Goal: Task Accomplishment & Management: Manage account settings

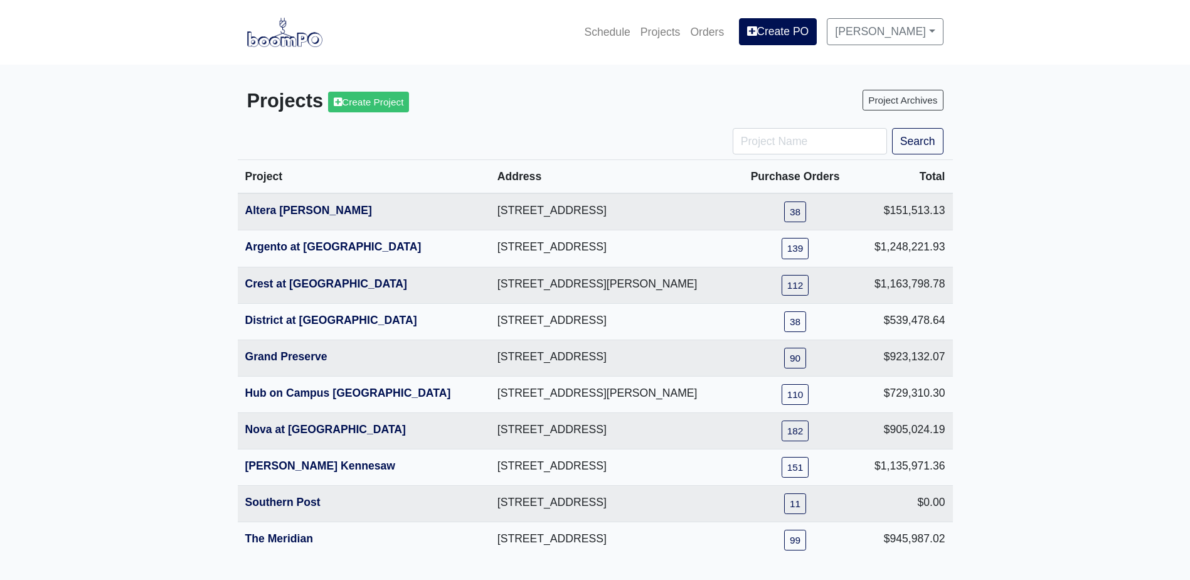
click at [1077, 252] on main "Projects Create Project Project Archives Search Project Address Purchase Orders…" at bounding box center [595, 324] width 1190 height 518
click at [622, 124] on div "Projects Create Project Project Archives" at bounding box center [595, 104] width 715 height 48
click at [621, 124] on div "Projects Create Project Project Archives" at bounding box center [595, 104] width 715 height 48
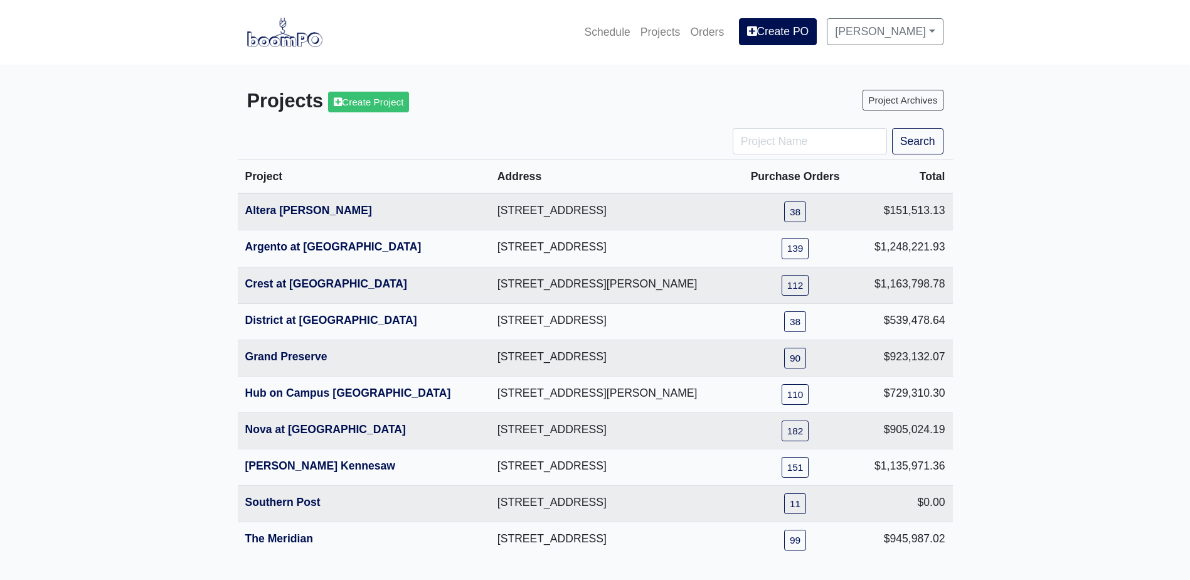
click at [621, 124] on div "Projects Create Project Project Archives" at bounding box center [595, 104] width 715 height 48
click at [1135, 264] on main "Projects Create Project Project Archives Search Project Address Purchase Orders…" at bounding box center [595, 324] width 1190 height 518
drag, startPoint x: 1135, startPoint y: 264, endPoint x: 1110, endPoint y: 191, distance: 76.8
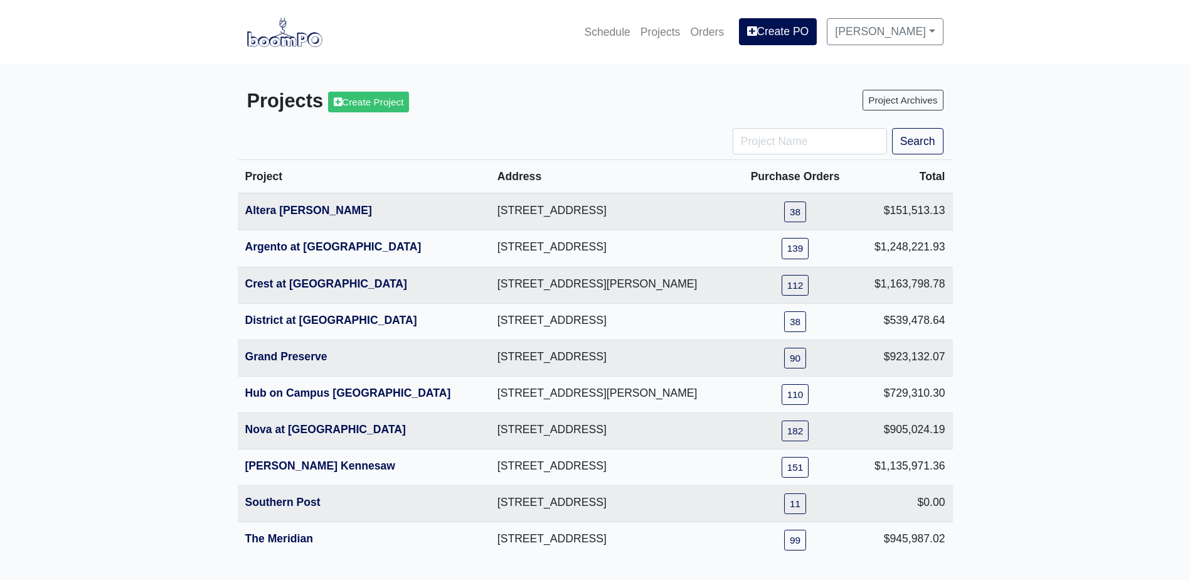
drag, startPoint x: 1110, startPoint y: 191, endPoint x: 1083, endPoint y: 130, distance: 66.6
click at [1083, 130] on main "Projects Create Project Project Archives Search Project Address Purchase Orders…" at bounding box center [595, 324] width 1190 height 518
click at [649, 110] on div "Project Archives" at bounding box center [774, 104] width 358 height 28
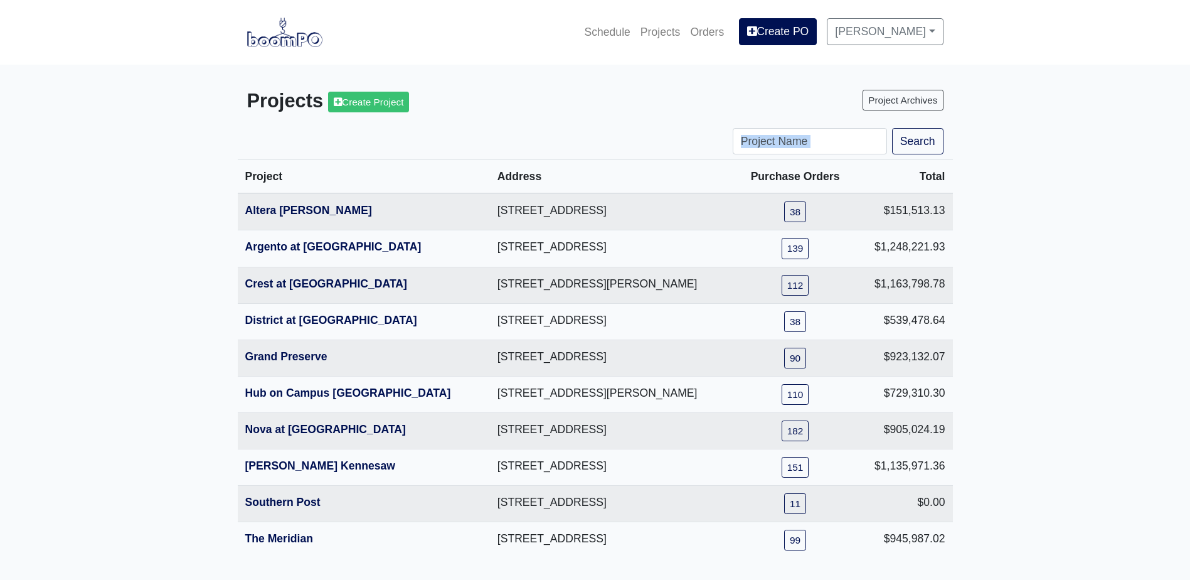
drag, startPoint x: 610, startPoint y: 116, endPoint x: 1103, endPoint y: 230, distance: 505.4
click at [1103, 230] on main "Projects Create Project Project Archives Search Project Address Purchase Orders…" at bounding box center [595, 324] width 1190 height 518
click at [296, 215] on link "Altera Ben Hill" at bounding box center [308, 210] width 127 height 13
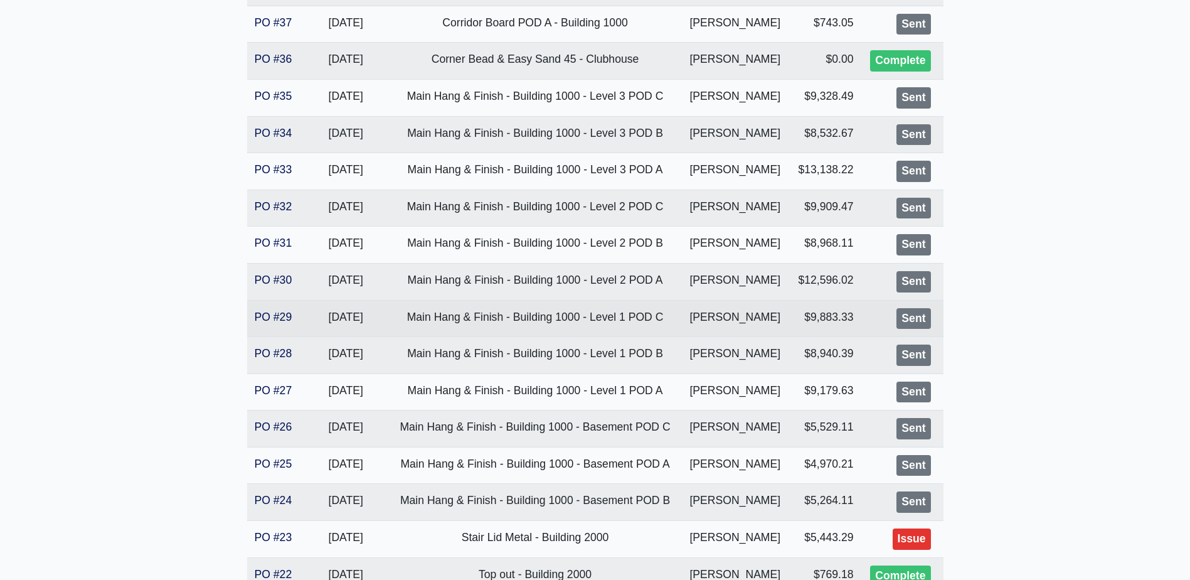
scroll to position [376, 0]
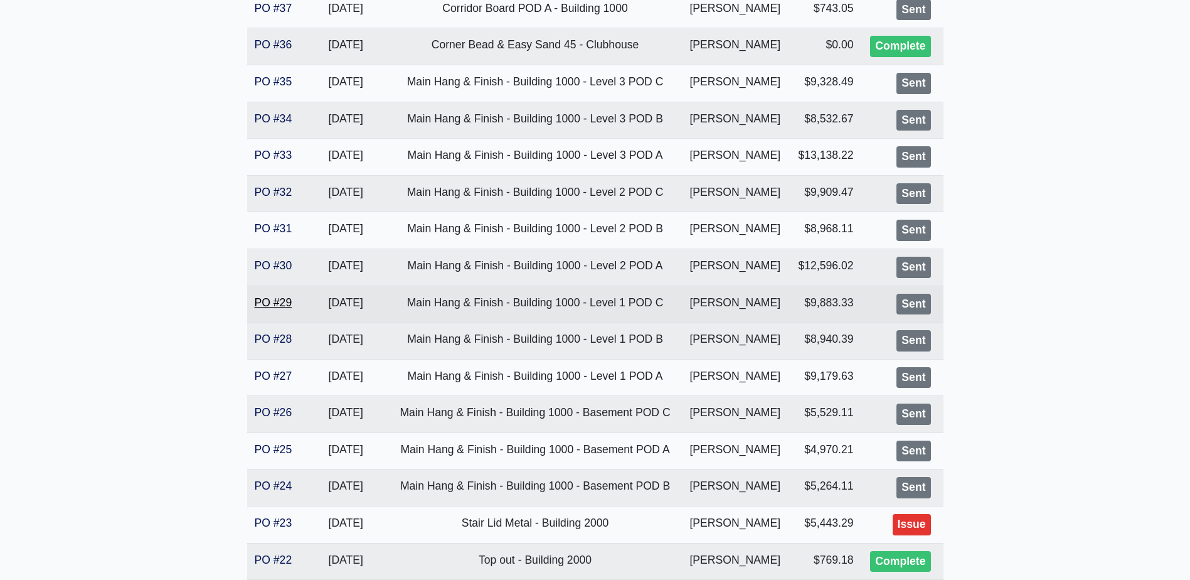
click at [272, 306] on link "PO #29" at bounding box center [274, 302] width 38 height 13
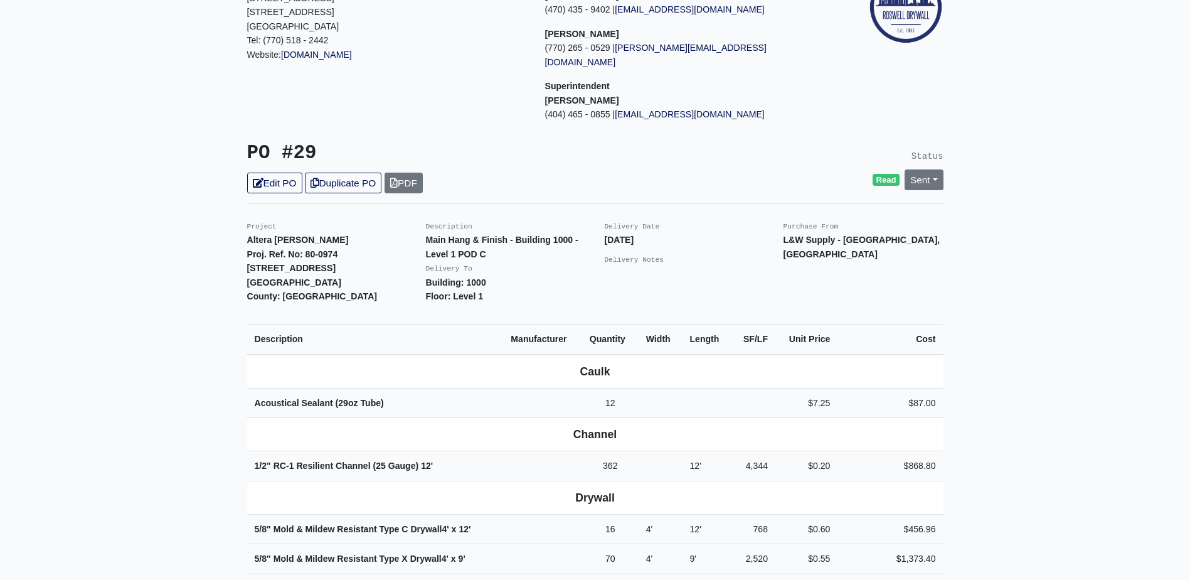
scroll to position [125, 0]
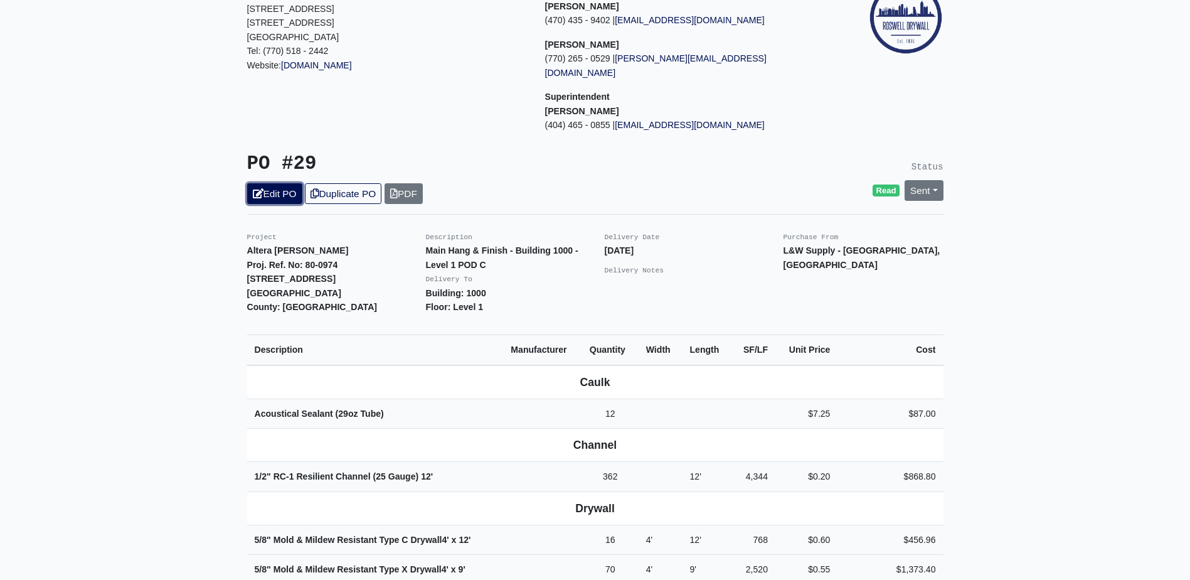
click at [281, 183] on link "Edit PO" at bounding box center [274, 193] width 55 height 21
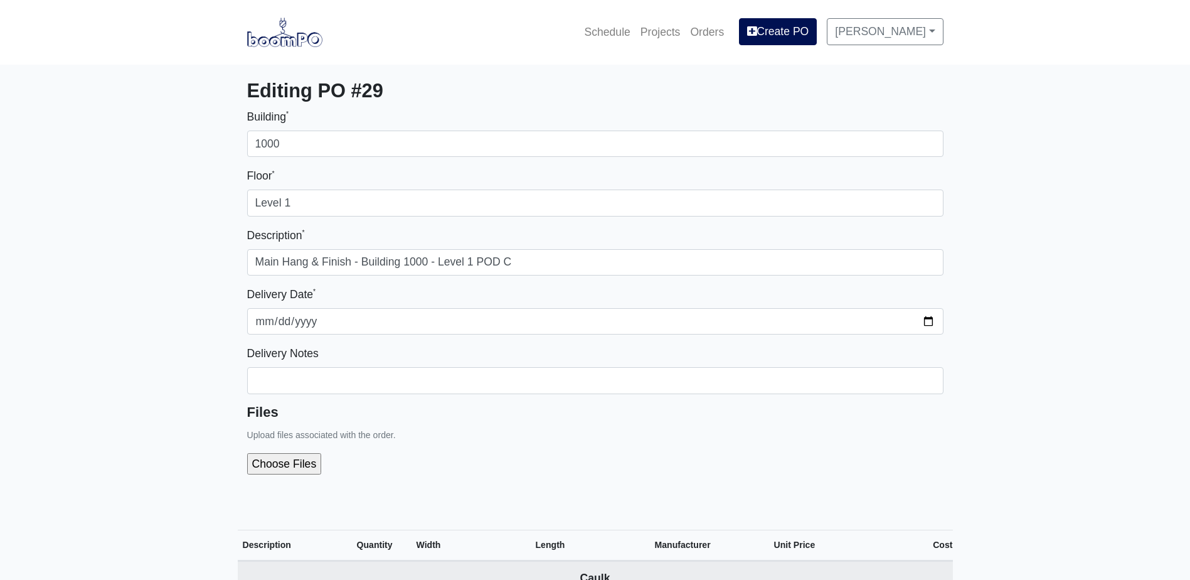
select select
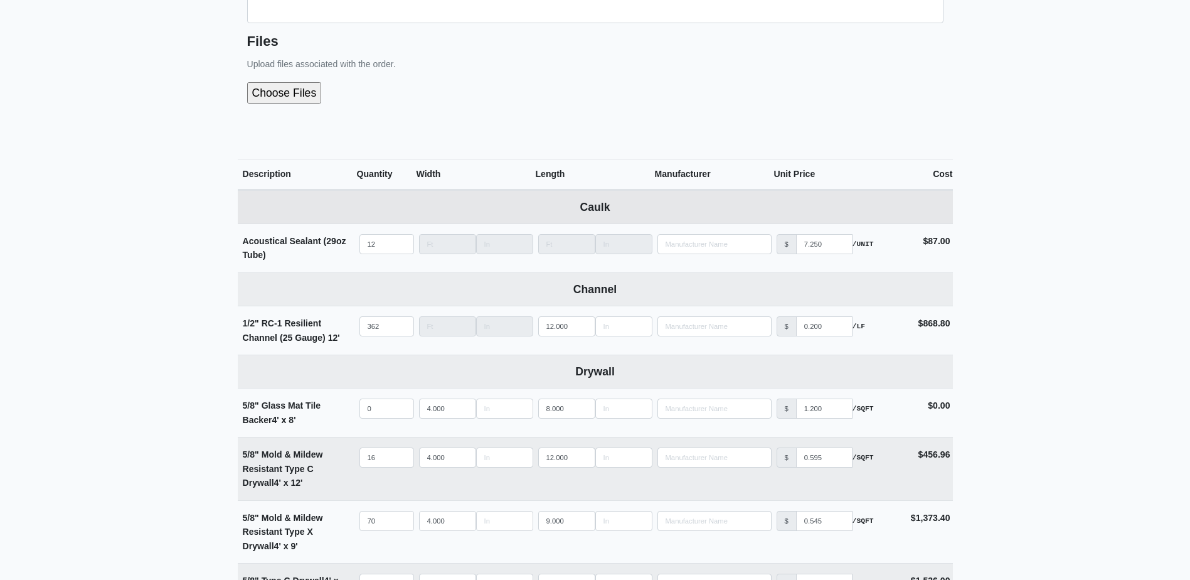
scroll to position [376, 0]
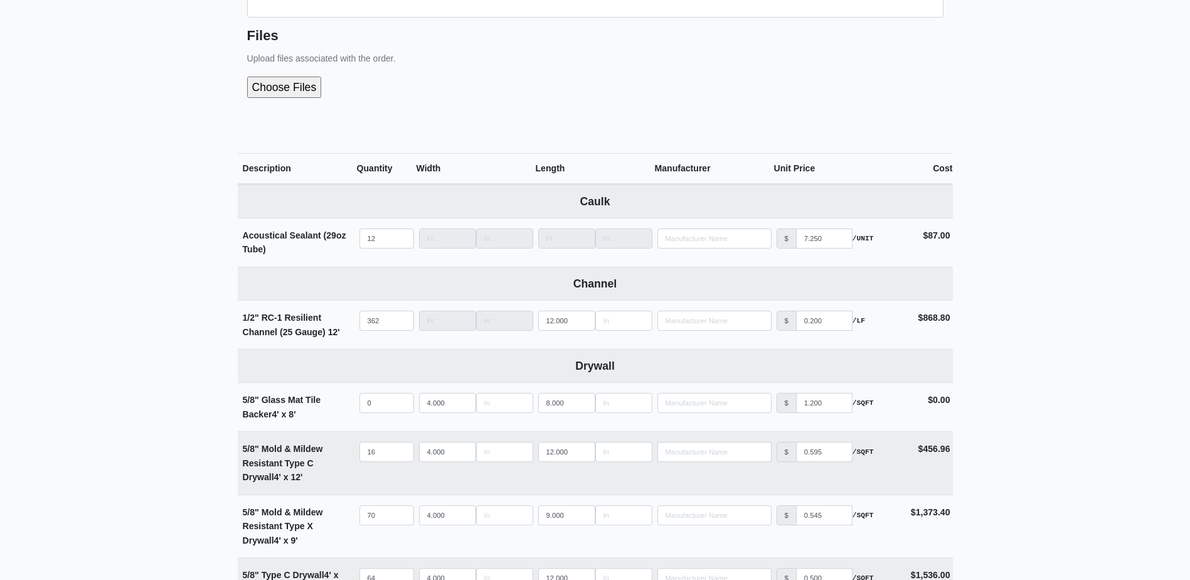
click at [293, 83] on input "file" at bounding box center [351, 87] width 209 height 21
type input "C:\fakepath\B1000 Level 1 POD C.pdf"
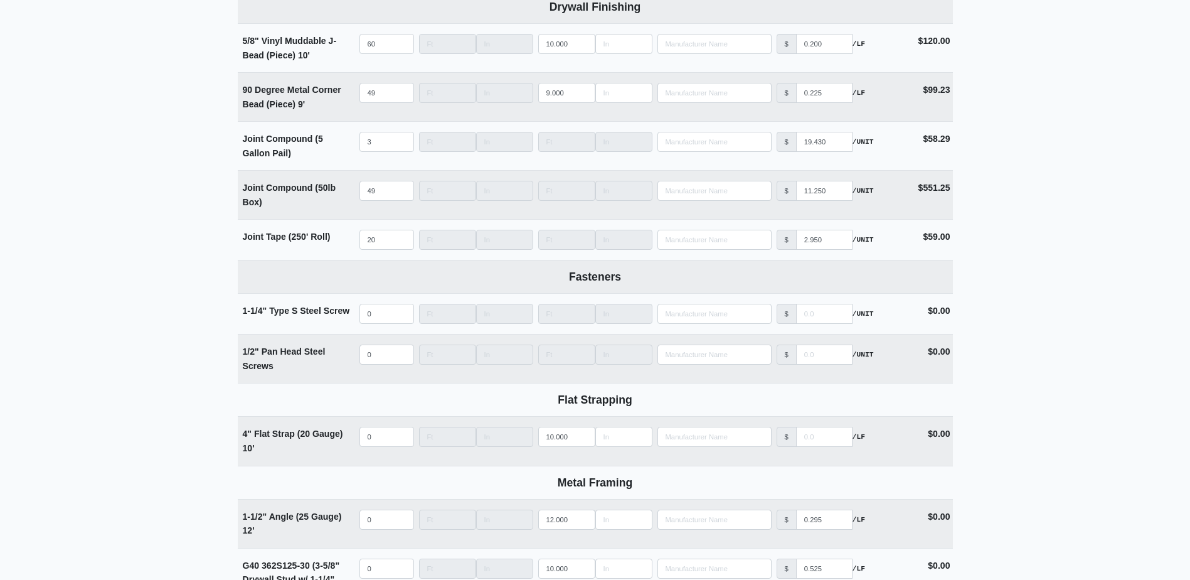
scroll to position [1779, 0]
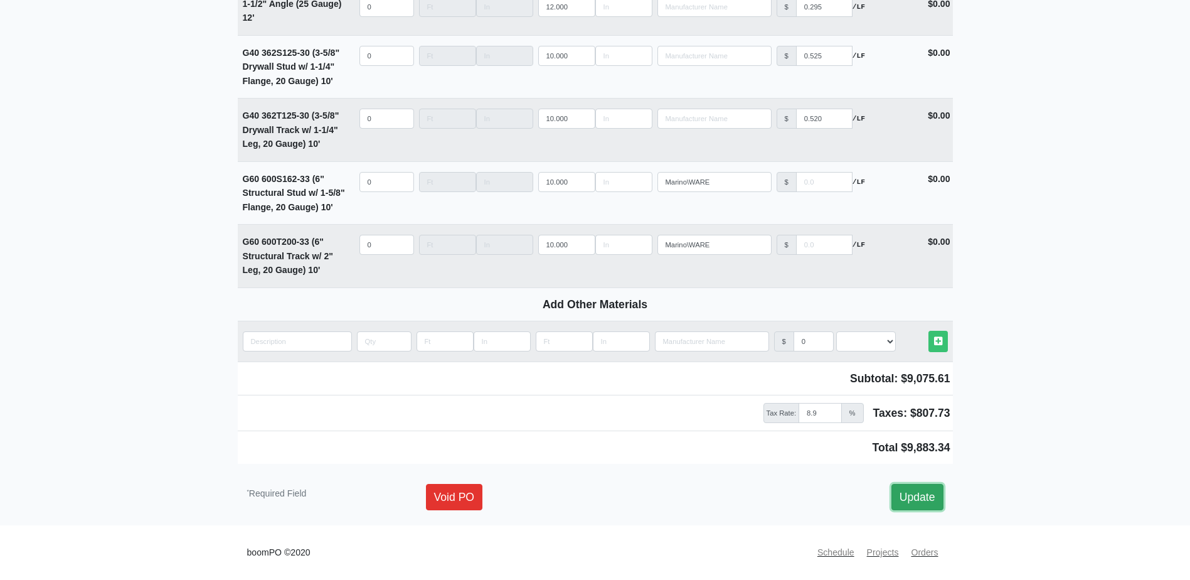
click at [932, 498] on link "Update" at bounding box center [918, 497] width 52 height 26
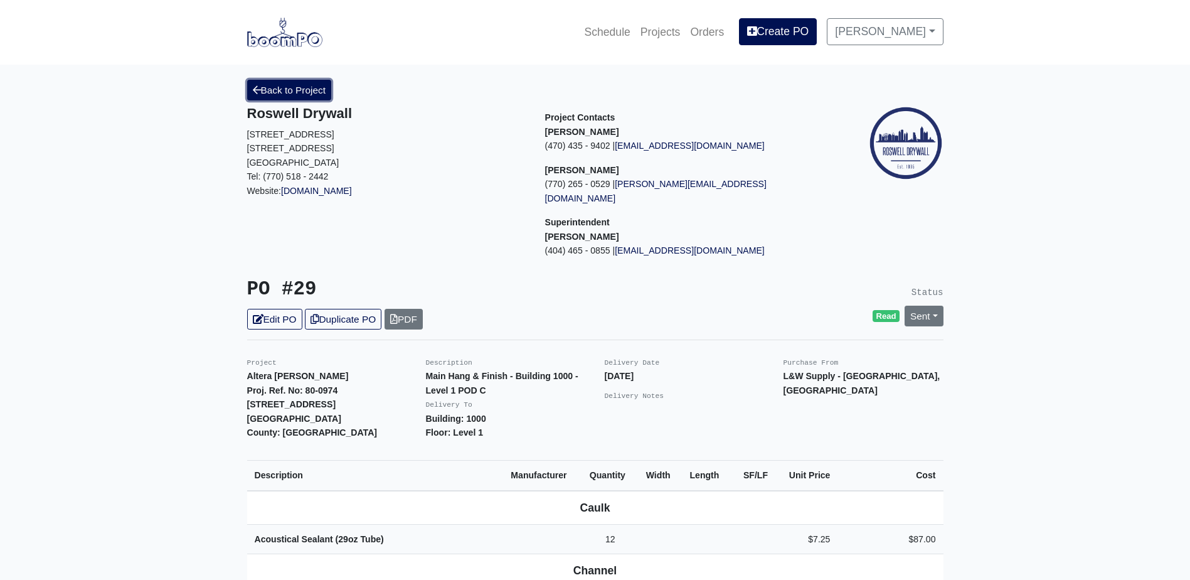
click at [301, 84] on link "Back to Project" at bounding box center [289, 90] width 85 height 21
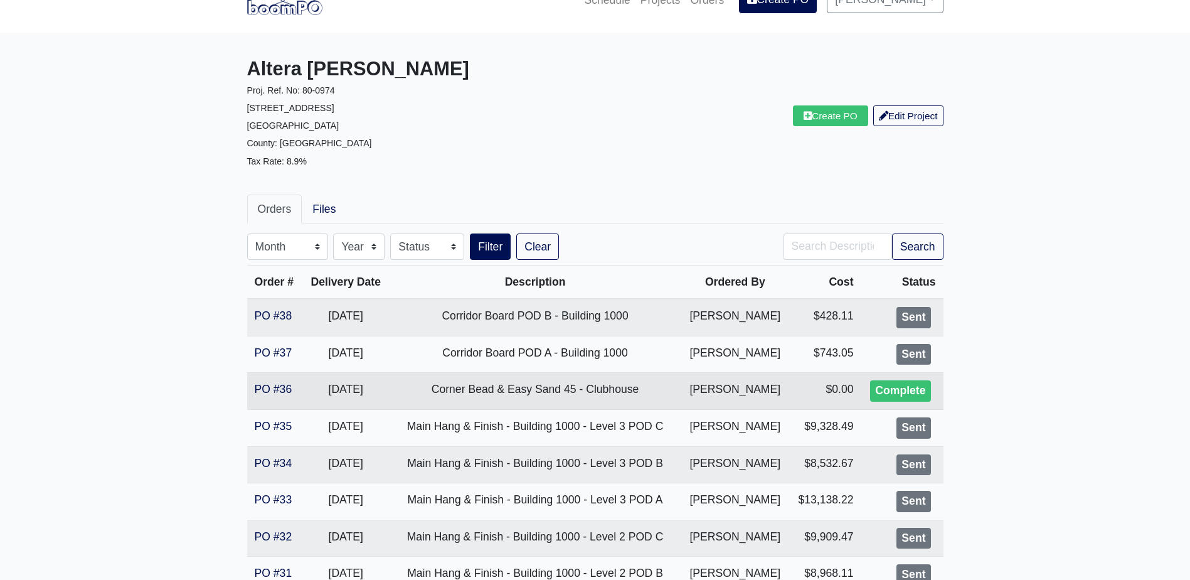
scroll to position [63, 0]
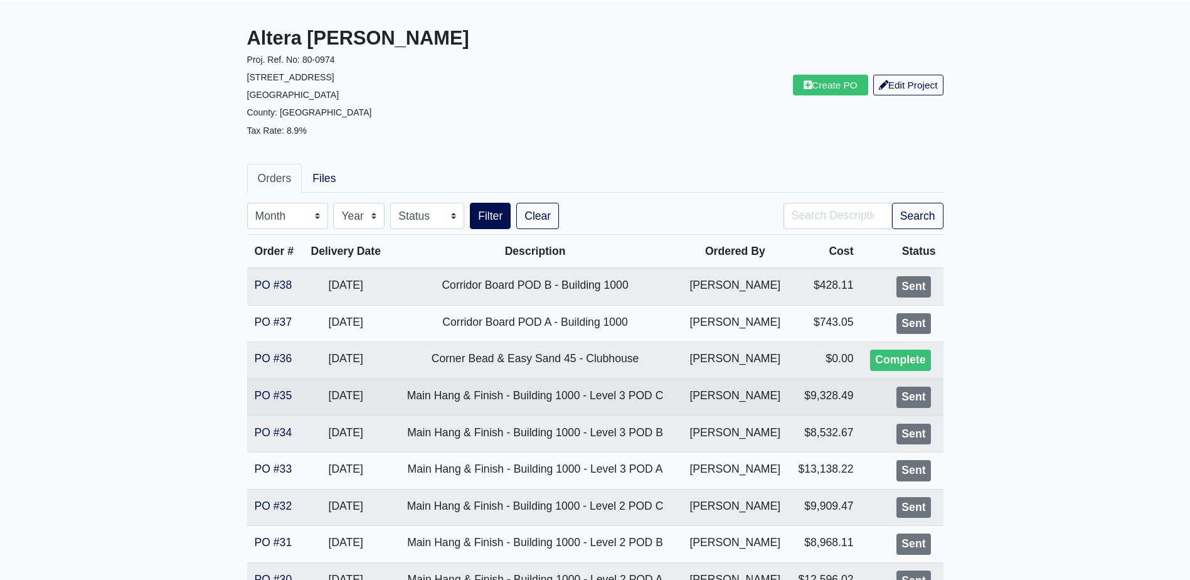
click at [274, 384] on td "PO #35" at bounding box center [274, 396] width 55 height 37
click at [274, 387] on td "PO #35" at bounding box center [274, 396] width 55 height 37
click at [280, 397] on link "PO #35" at bounding box center [274, 395] width 38 height 13
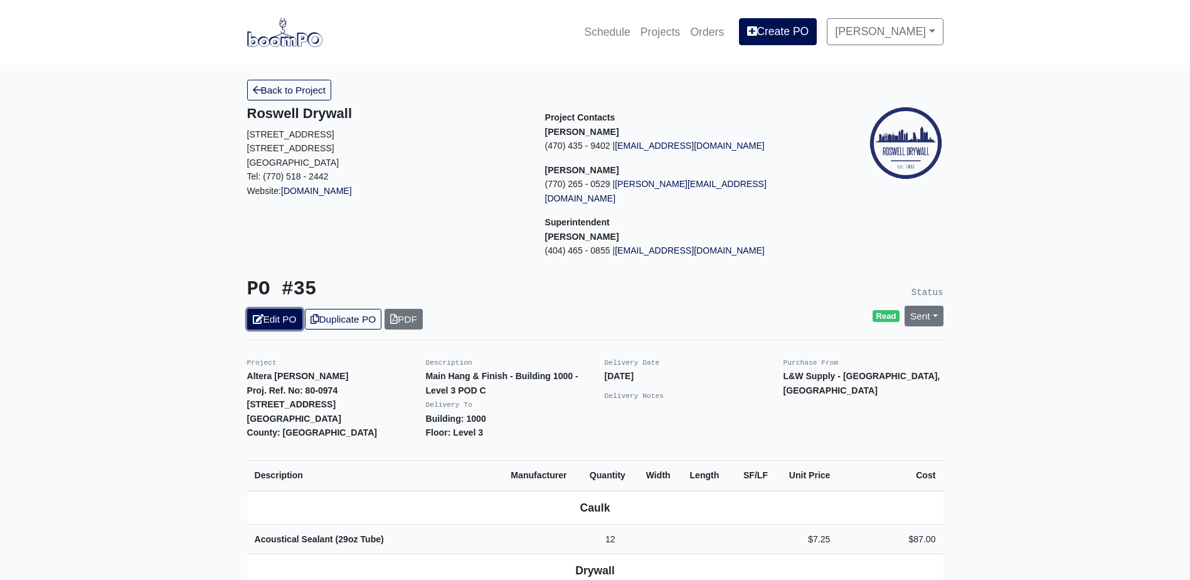
click at [275, 309] on link "Edit PO" at bounding box center [274, 319] width 55 height 21
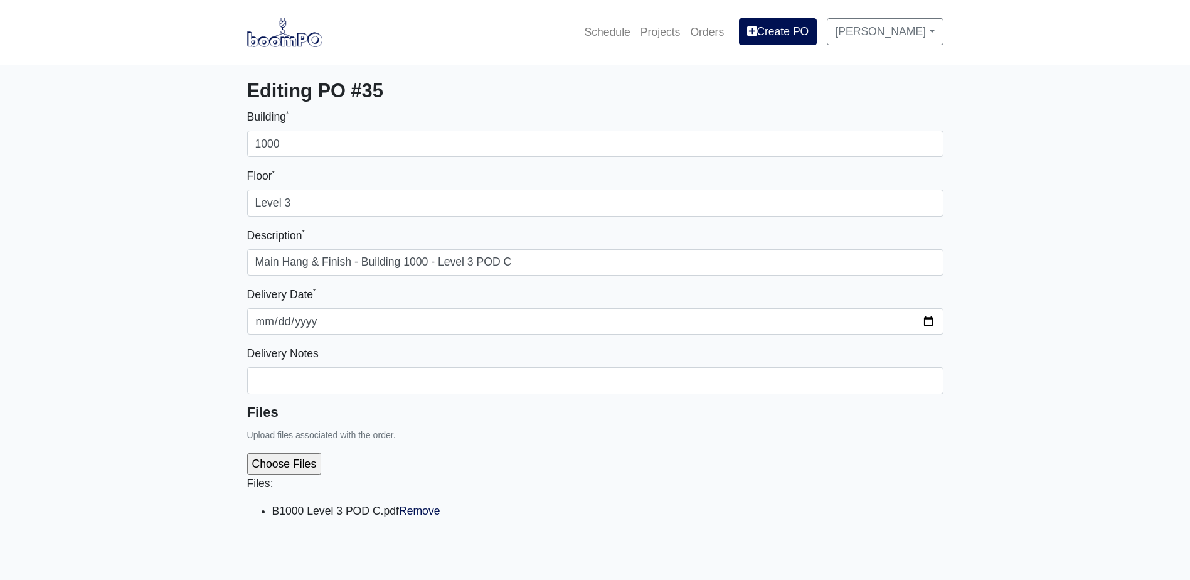
select select
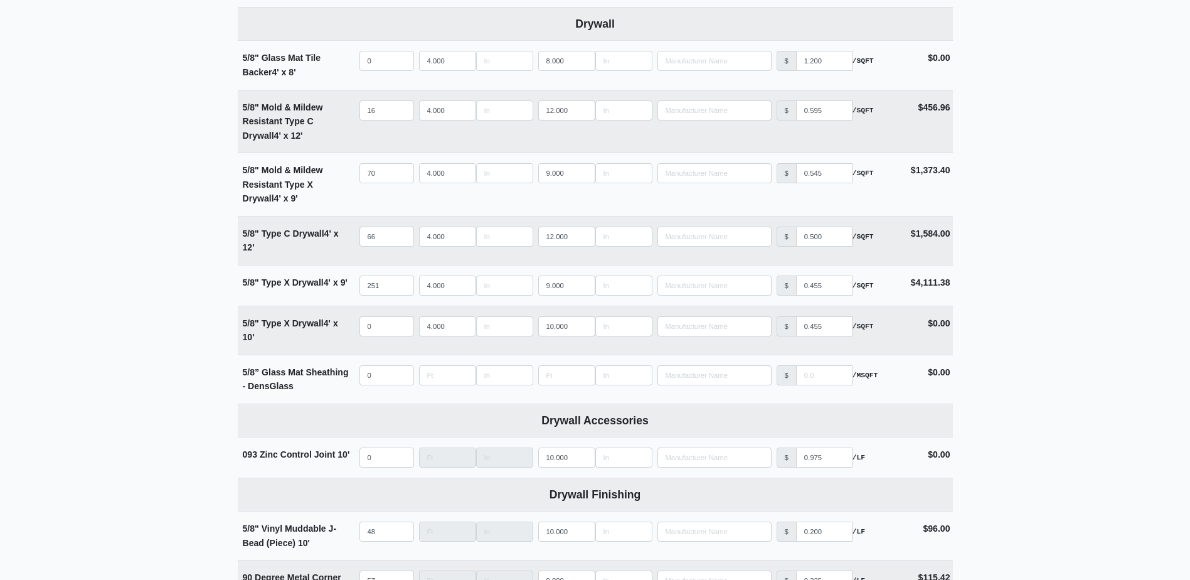
scroll to position [753, 0]
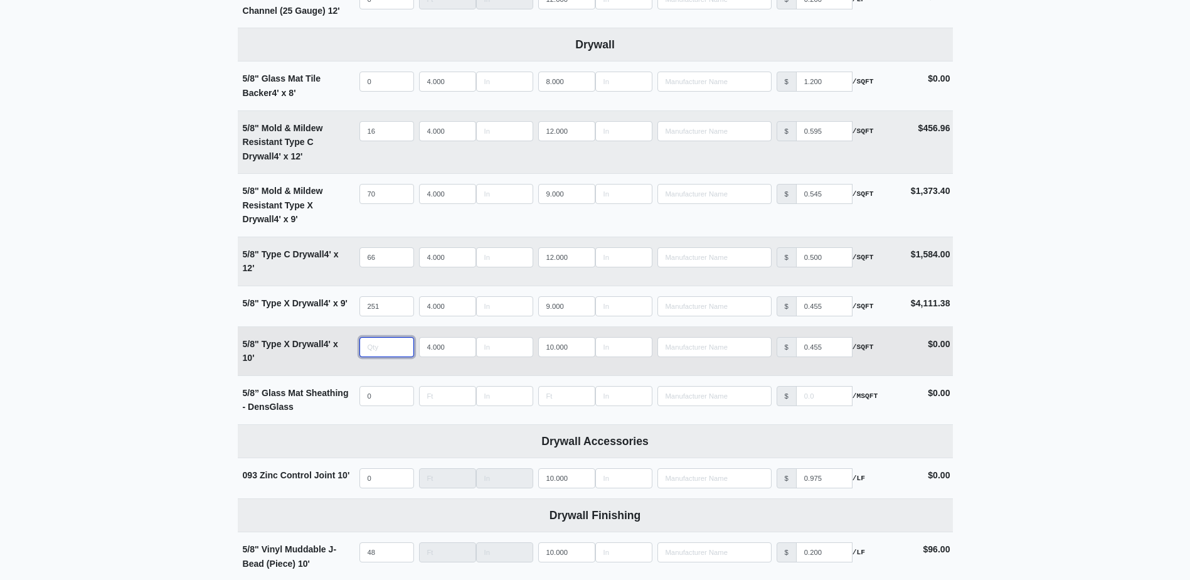
click at [384, 353] on input "quantity" at bounding box center [386, 347] width 55 height 20
type input "1"
select select
type input "18"
select select
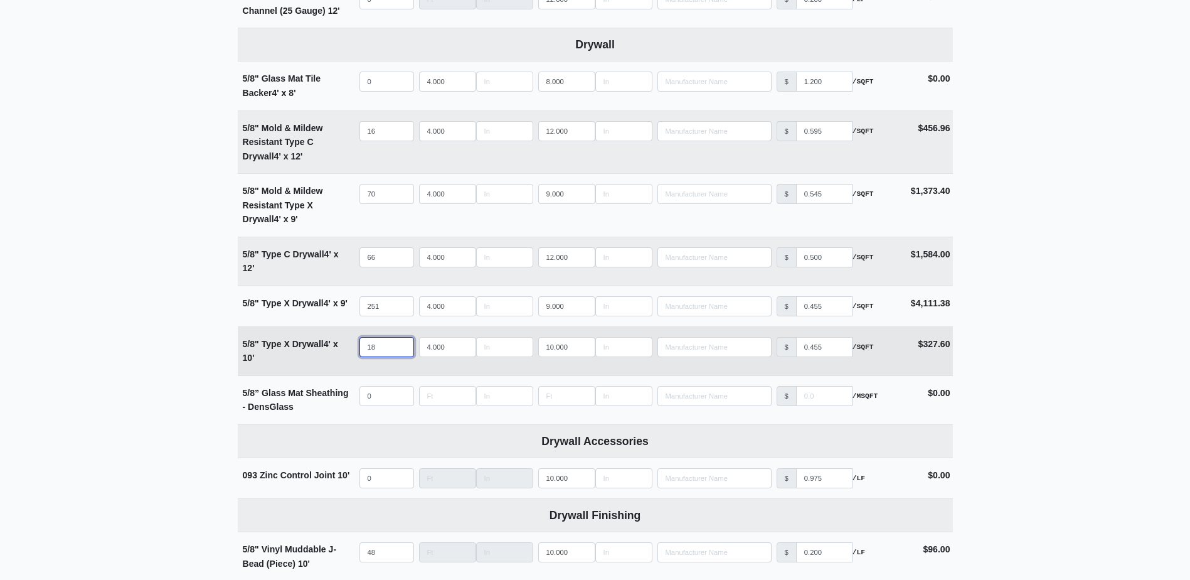
type input "18"
type input "11"
select select
click at [583, 348] on input "11" at bounding box center [566, 347] width 57 height 20
type input "12"
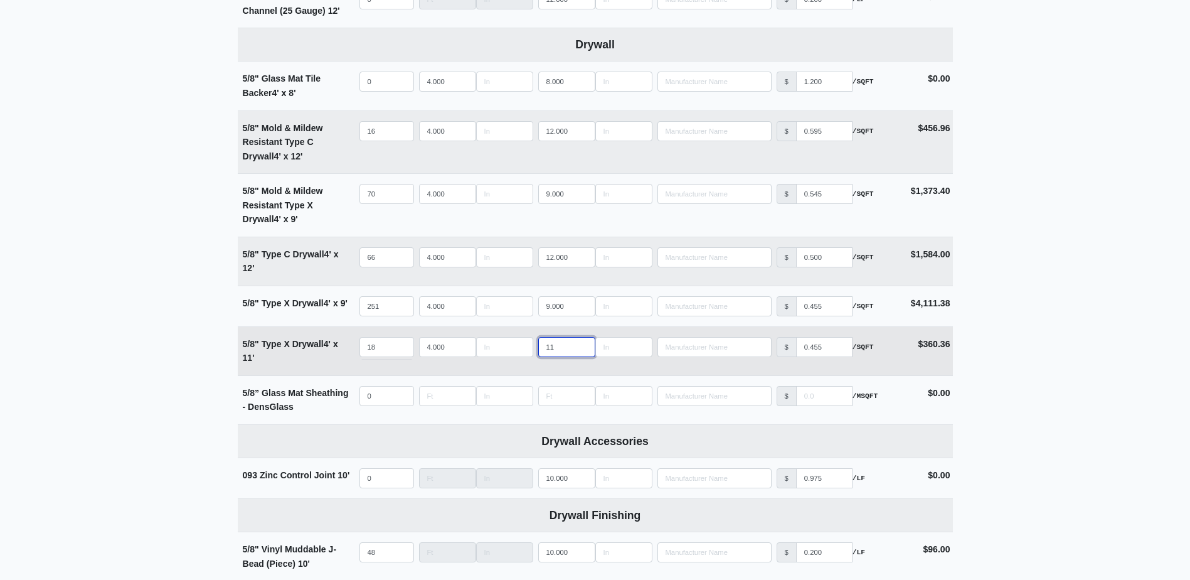
select select
type input "12"
click at [583, 348] on input "12" at bounding box center [566, 347] width 57 height 20
click at [1013, 351] on main "Editing PO #35 Building * 1000 Floor * Level 3 Description * Main Hang & Finish…" at bounding box center [595, 429] width 1190 height 2234
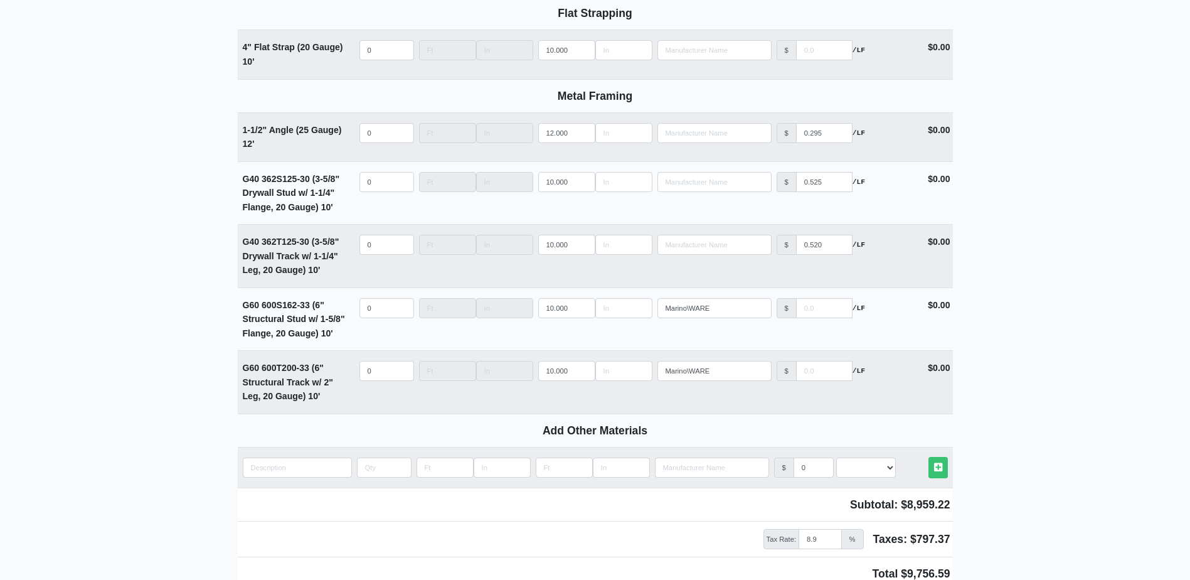
scroll to position [1779, 0]
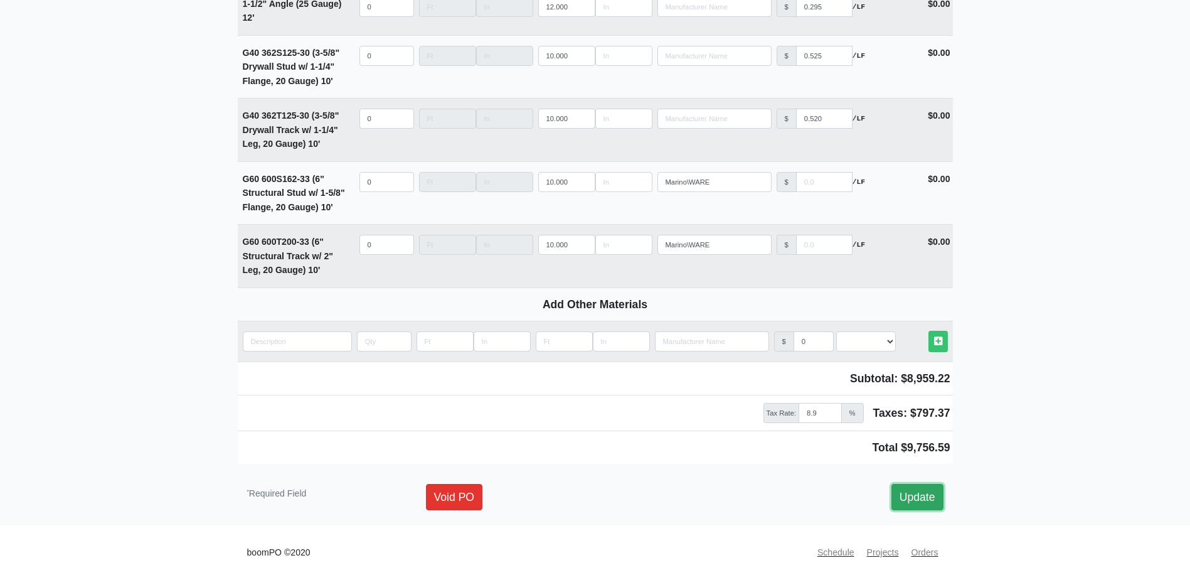
click at [940, 493] on link "Update" at bounding box center [918, 497] width 52 height 26
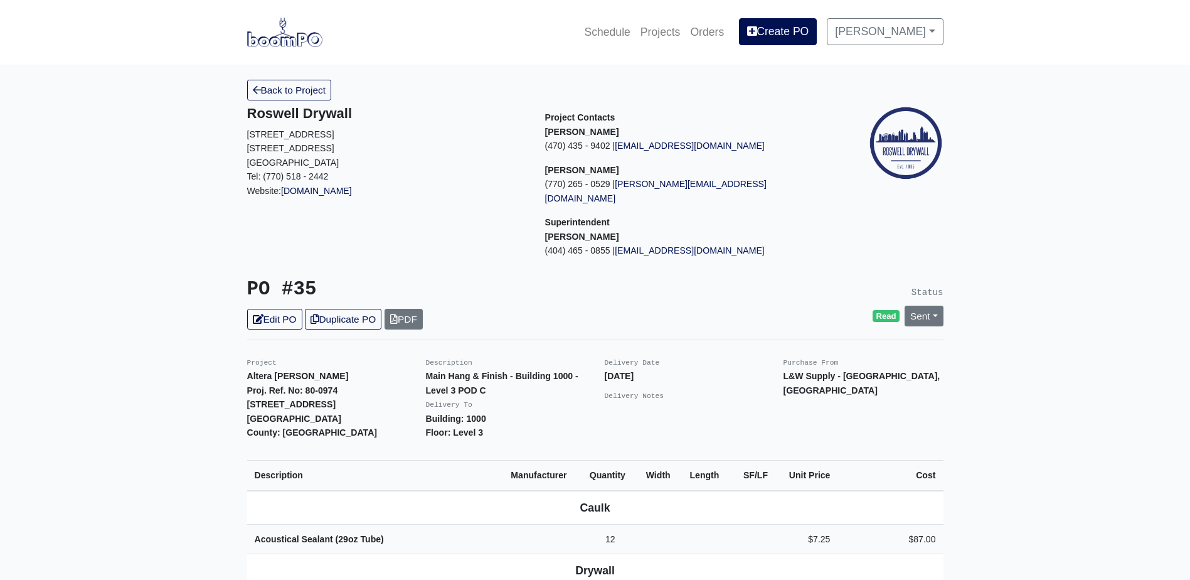
scroll to position [251, 0]
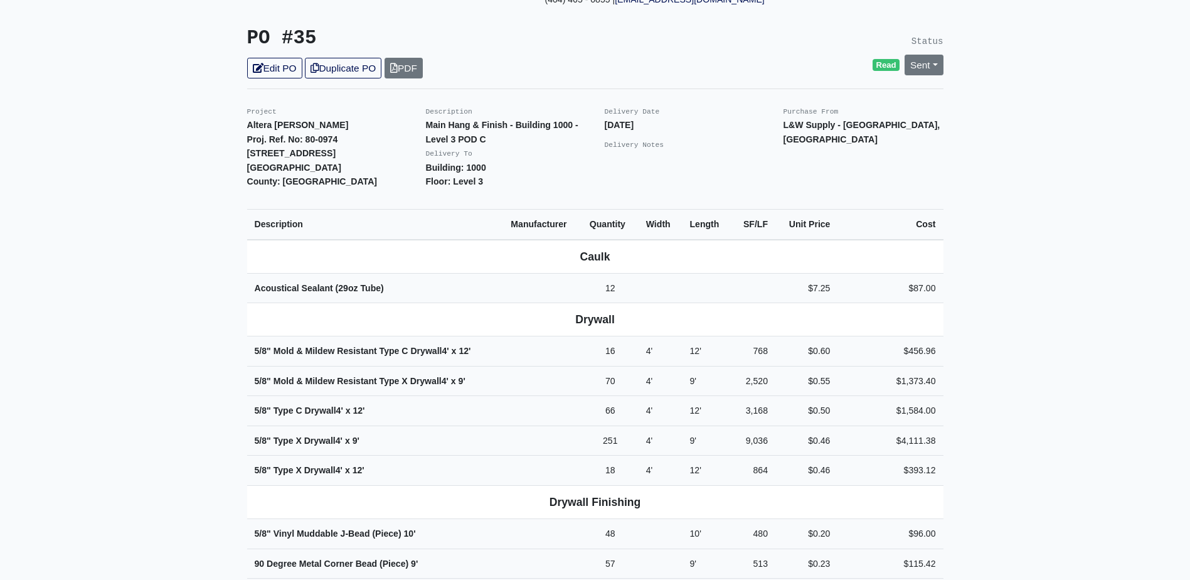
click at [256, 281] on td "Acoustical Sealant (29oz Tube)" at bounding box center [375, 288] width 257 height 30
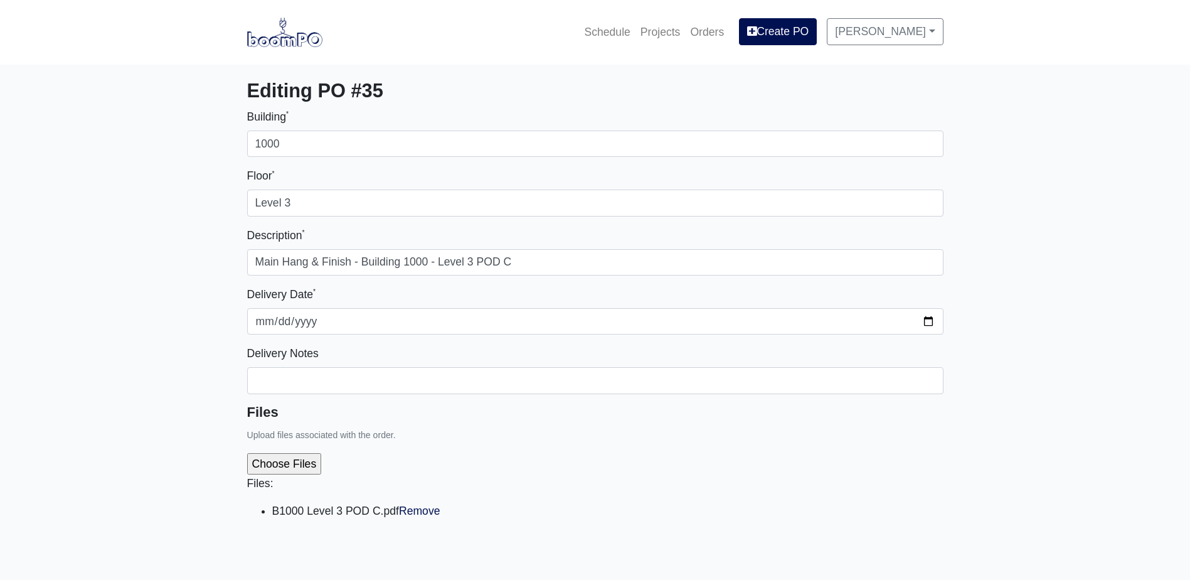
select select
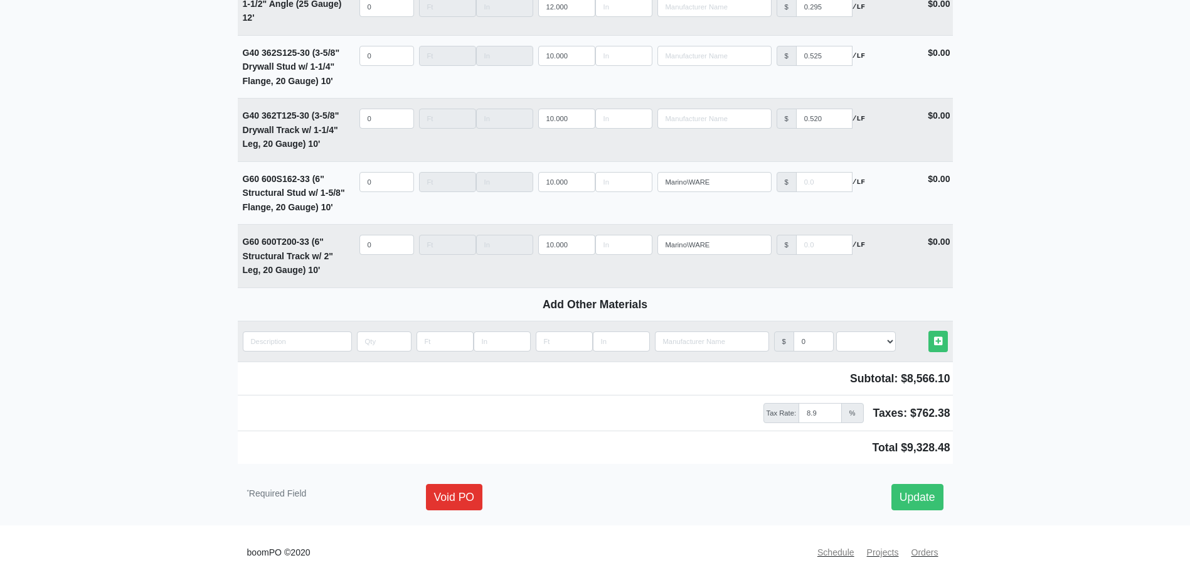
drag, startPoint x: 175, startPoint y: 345, endPoint x: 160, endPoint y: 346, distance: 15.1
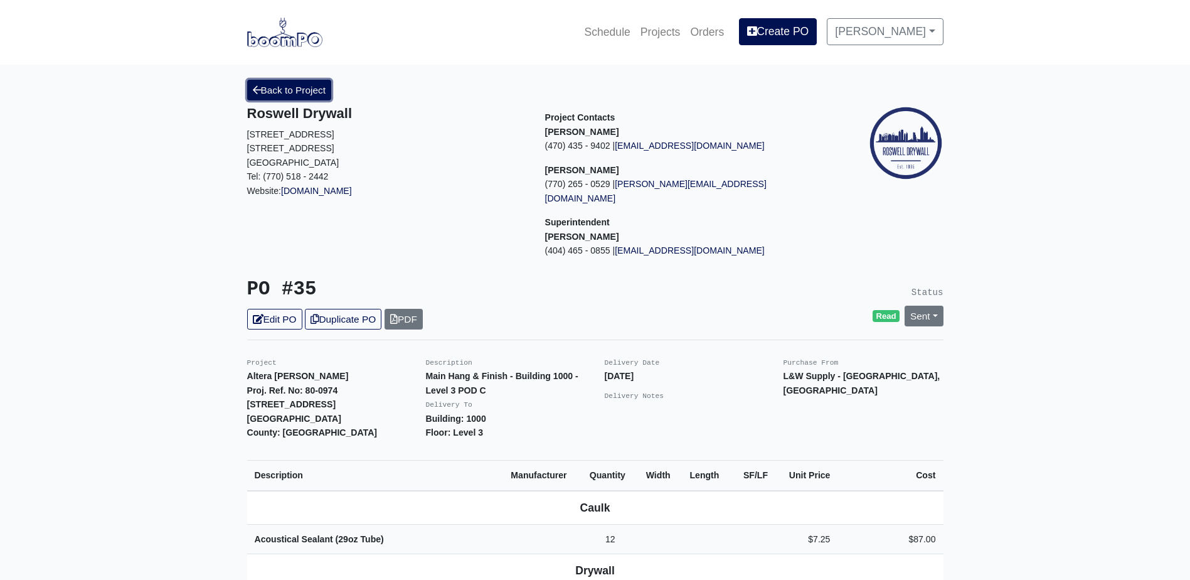
click at [304, 97] on link "Back to Project" at bounding box center [289, 90] width 85 height 21
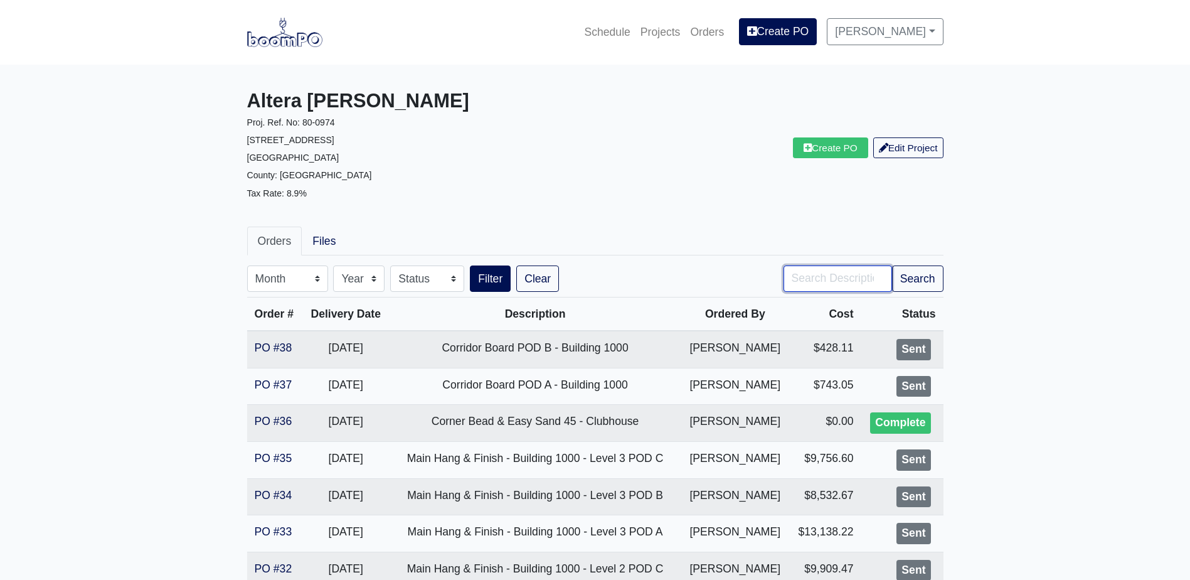
click at [833, 287] on input "Search" at bounding box center [838, 278] width 109 height 26
type input "rc"
click at [892, 265] on button "Search" at bounding box center [917, 278] width 51 height 26
